Goal: Task Accomplishment & Management: Manage account settings

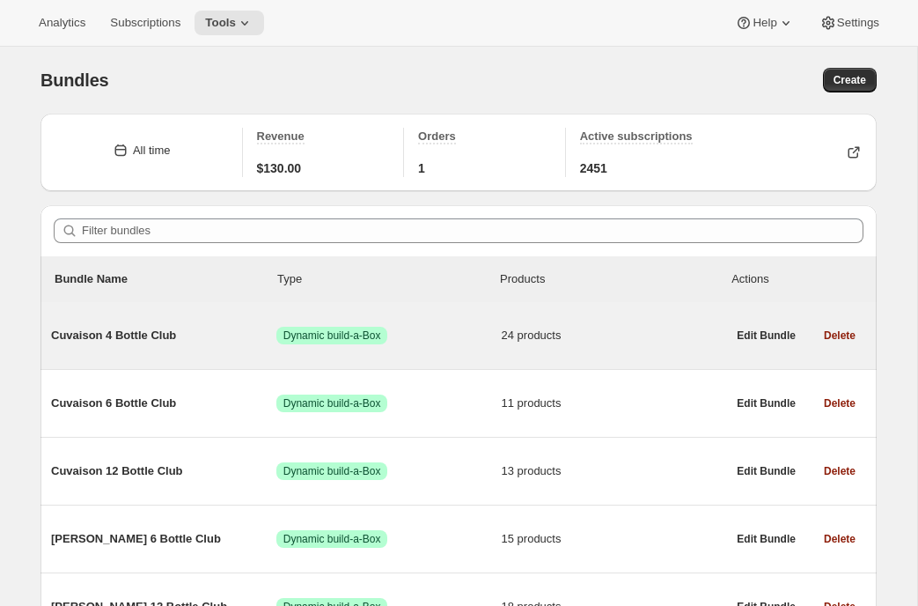
scroll to position [5, 0]
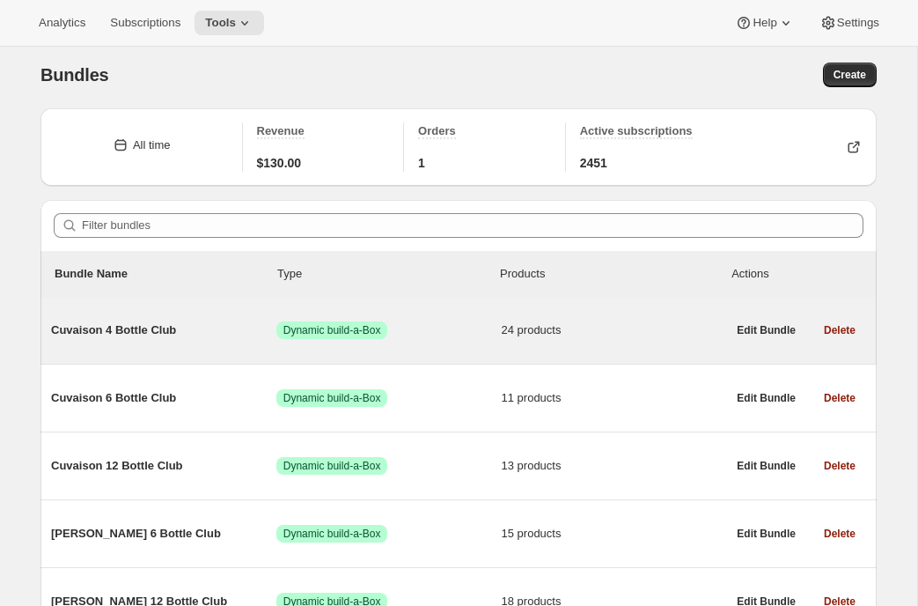
click at [122, 342] on div "Cuvaison 4 Bottle Club Success Dynamic build-a-Box 24 products" at bounding box center [388, 330] width 675 height 46
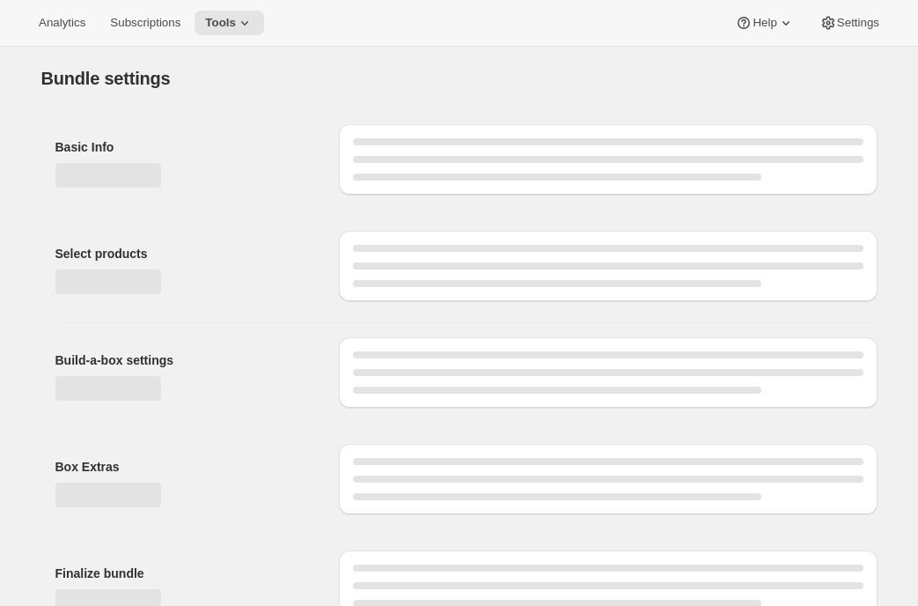
scroll to position [29, 0]
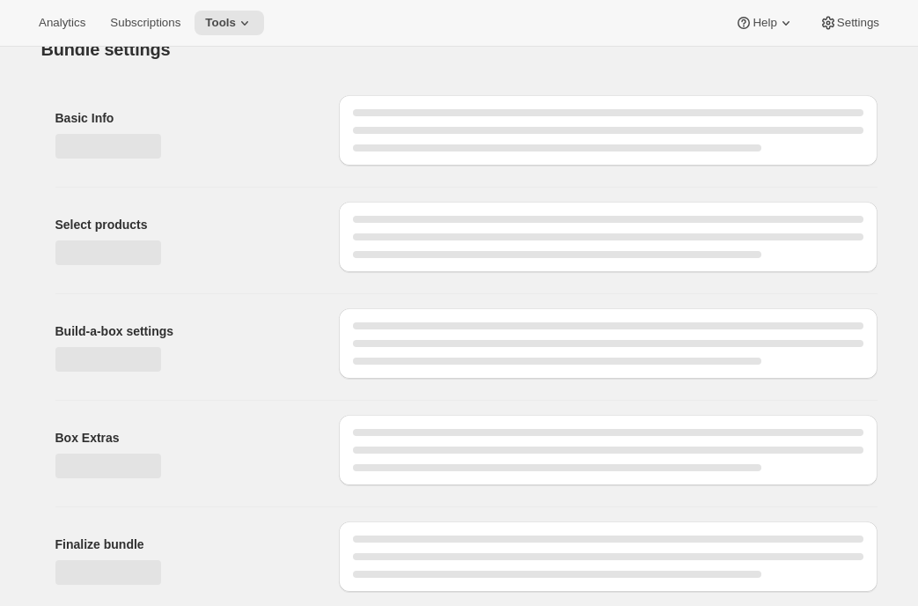
type input "Cuvaison 4 Bottle Club"
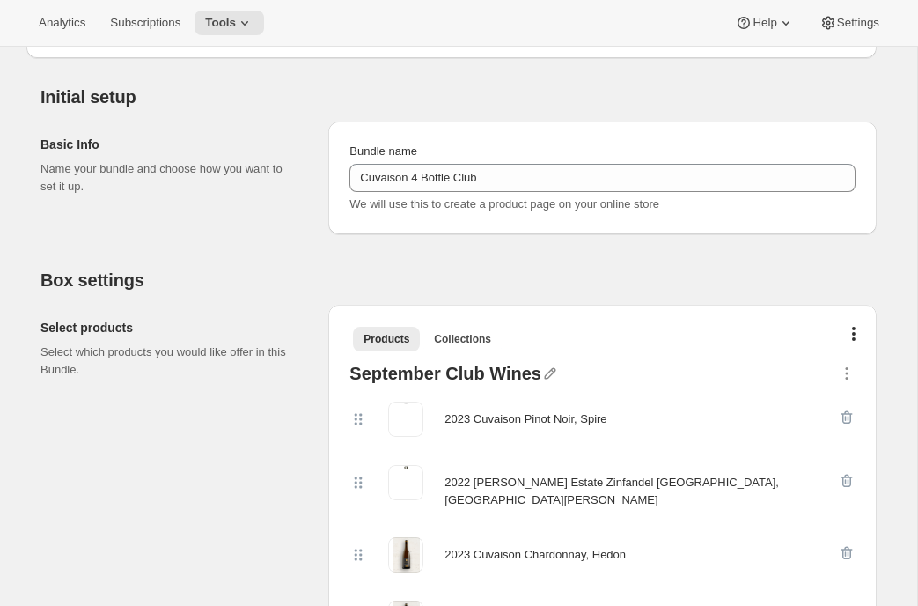
scroll to position [0, 0]
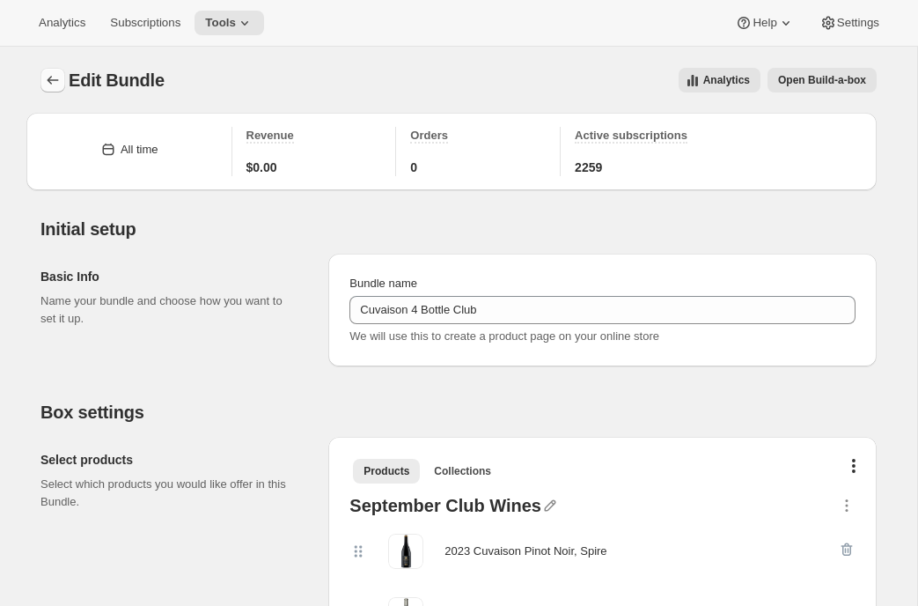
click at [46, 72] on icon "Bundles" at bounding box center [53, 80] width 18 height 18
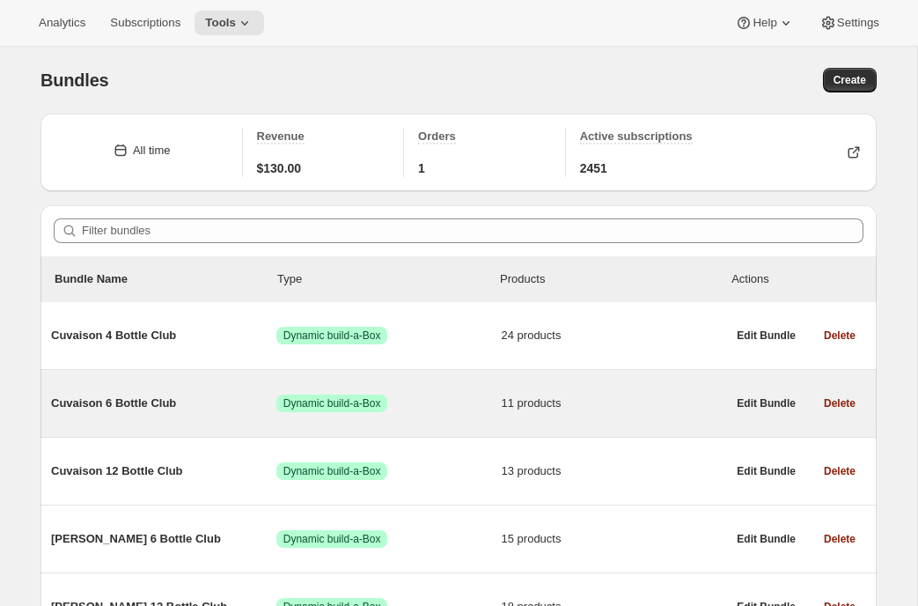
click at [206, 410] on span "Cuvaison 6 Bottle Club" at bounding box center [163, 404] width 225 height 18
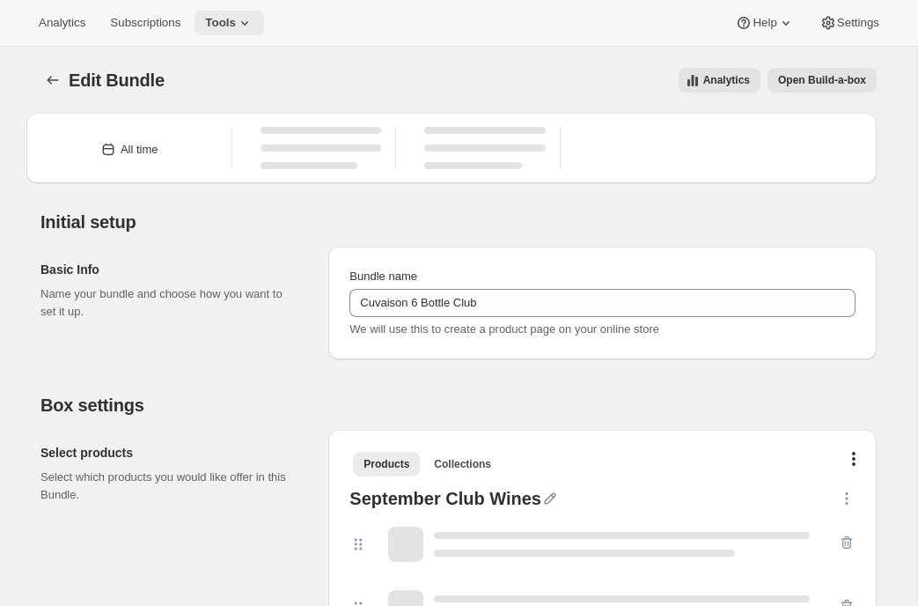
type input "Cuvaison 6 Bottle Club"
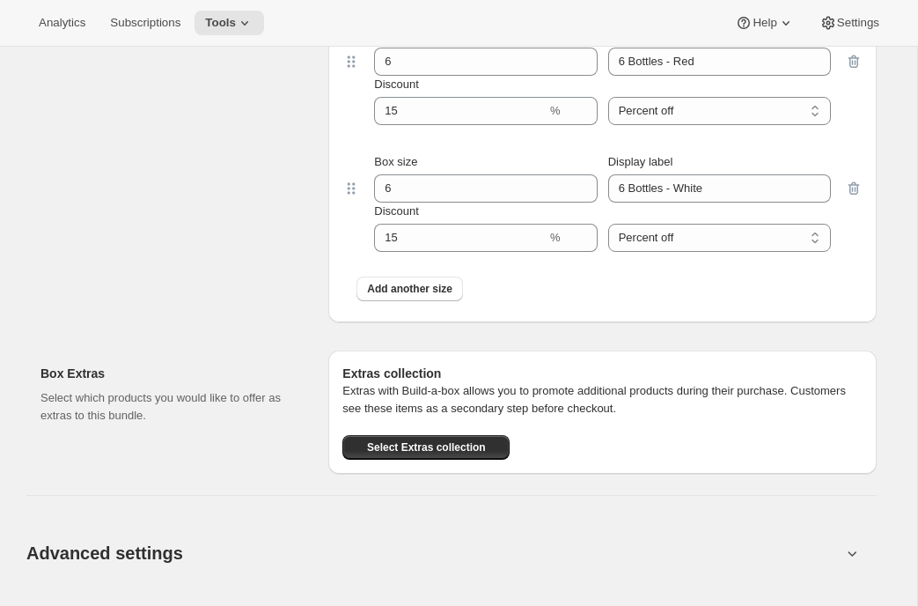
scroll to position [1521, 0]
